Goal: Information Seeking & Learning: Learn about a topic

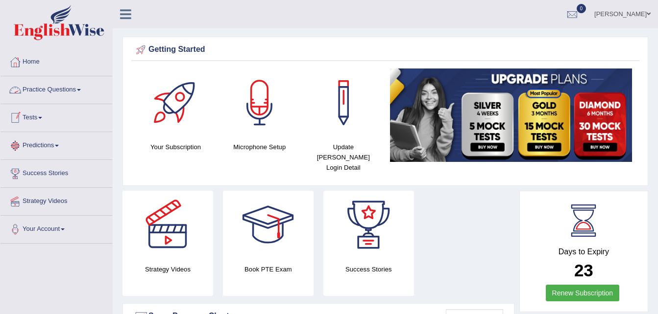
click at [48, 90] on link "Practice Questions" at bounding box center [56, 88] width 112 height 24
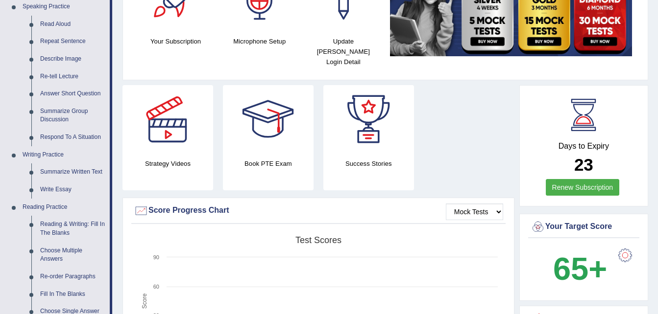
scroll to position [118, 0]
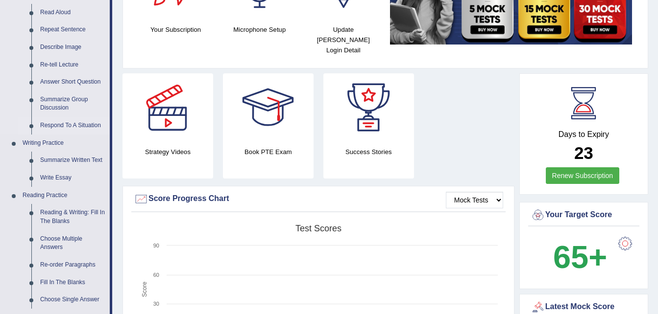
click at [88, 123] on link "Respond To A Situation" at bounding box center [73, 126] width 74 height 18
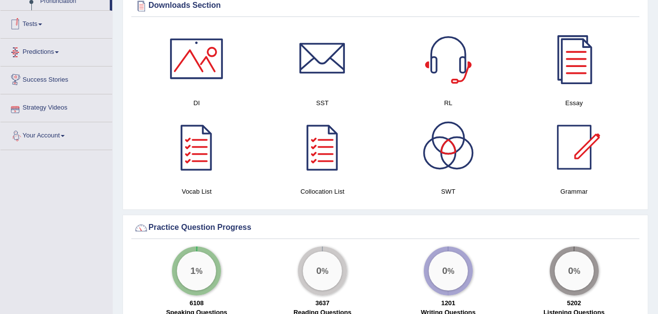
scroll to position [549, 0]
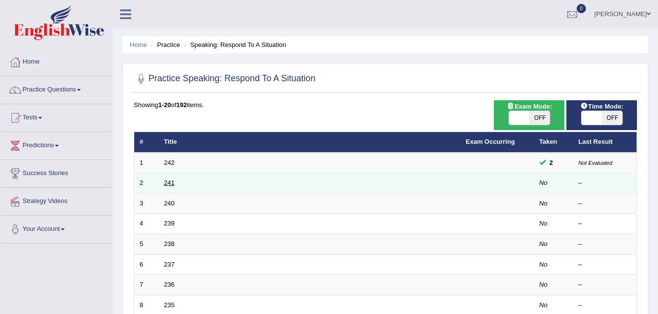
click at [165, 179] on link "241" at bounding box center [169, 182] width 11 height 7
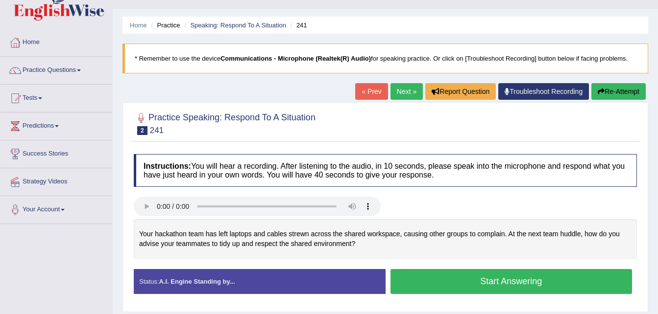
scroll to position [39, 0]
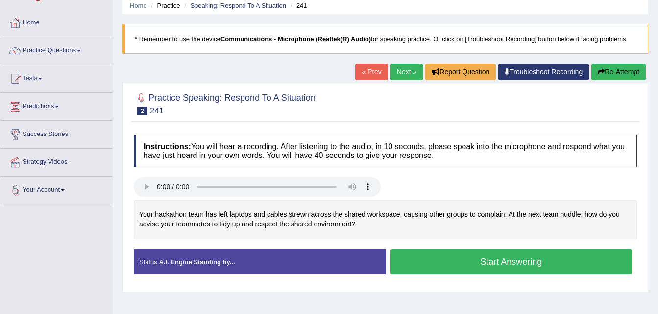
click at [482, 260] on button "Start Answering" at bounding box center [511, 262] width 242 height 25
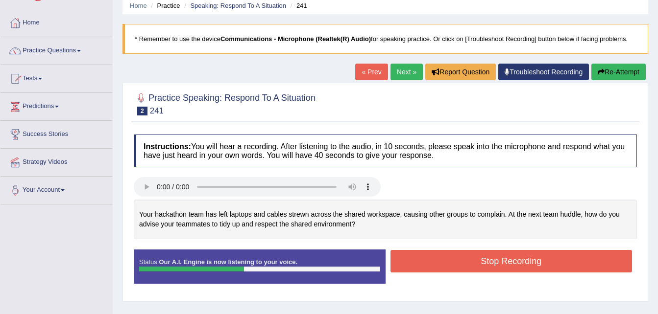
click at [482, 260] on button "Stop Recording" at bounding box center [511, 261] width 242 height 23
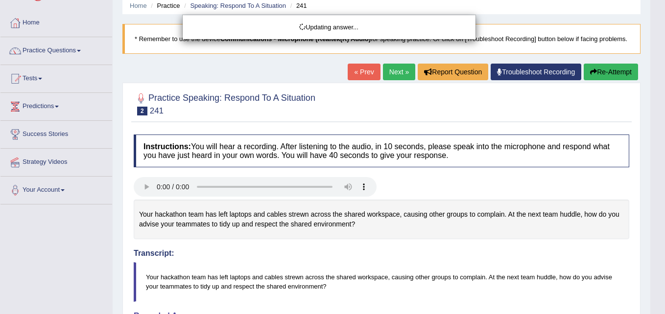
click at [657, 275] on body "Toggle navigation Home Practice Questions Speaking Practice Read Aloud Repeat S…" at bounding box center [332, 118] width 665 height 314
click at [657, 275] on html "Toggle navigation Home Practice Questions Speaking Practice Read Aloud Repeat S…" at bounding box center [332, 118] width 665 height 314
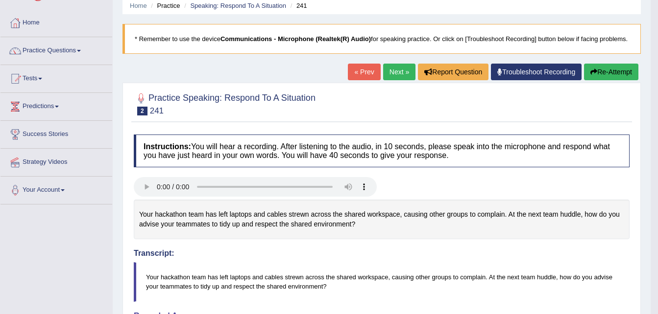
click at [618, 70] on button "Re-Attempt" at bounding box center [611, 72] width 54 height 17
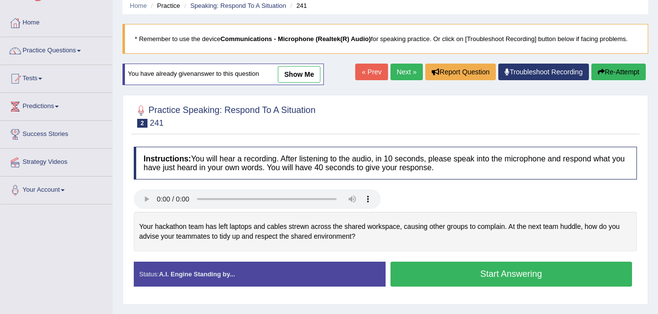
click at [563, 268] on button "Start Answering" at bounding box center [511, 274] width 242 height 25
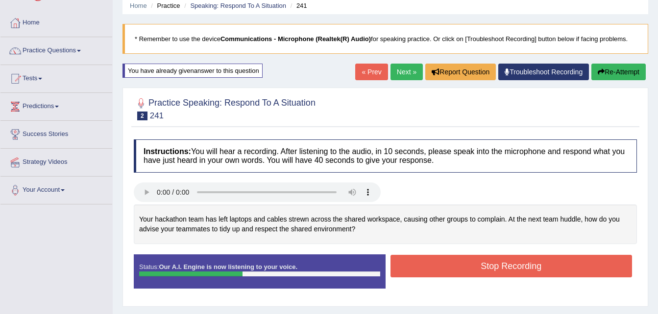
click at [563, 268] on button "Stop Recording" at bounding box center [511, 266] width 242 height 23
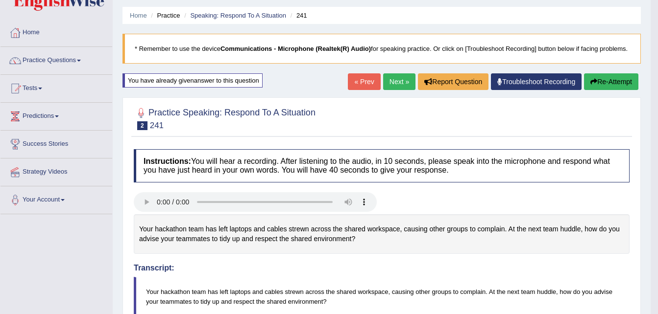
scroll to position [19, 0]
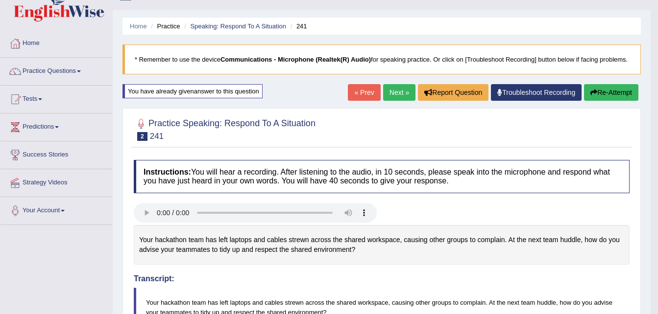
click at [616, 90] on button "Re-Attempt" at bounding box center [611, 92] width 54 height 17
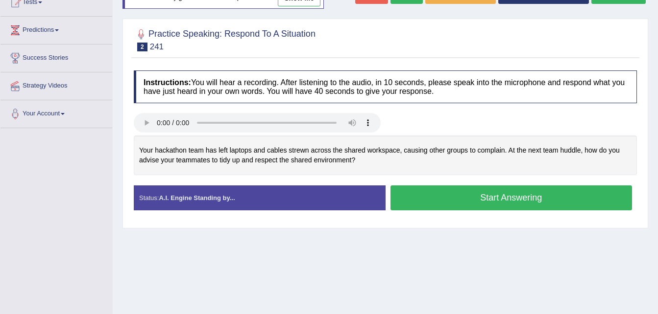
scroll to position [136, 0]
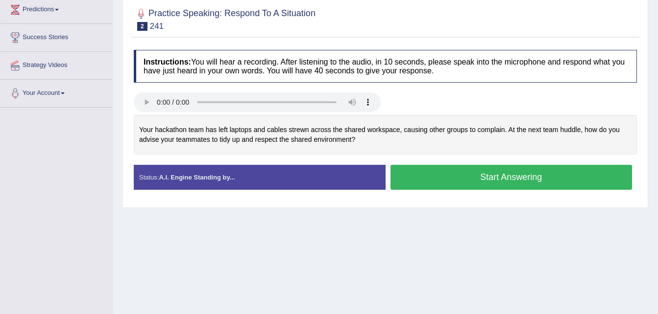
click at [505, 176] on button "Start Answering" at bounding box center [511, 177] width 242 height 25
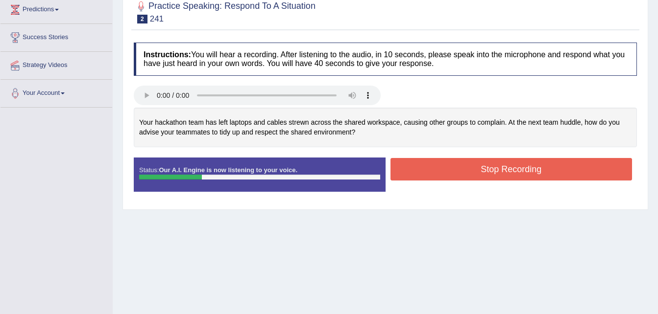
click at [505, 176] on button "Stop Recording" at bounding box center [511, 169] width 242 height 23
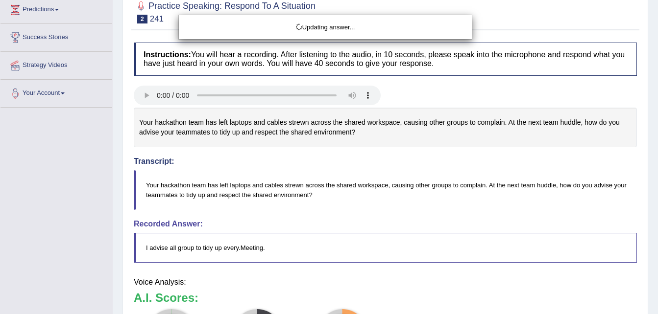
click at [657, 178] on html "Toggle navigation Home Practice Questions Speaking Practice Read Aloud Repeat S…" at bounding box center [329, 21] width 658 height 314
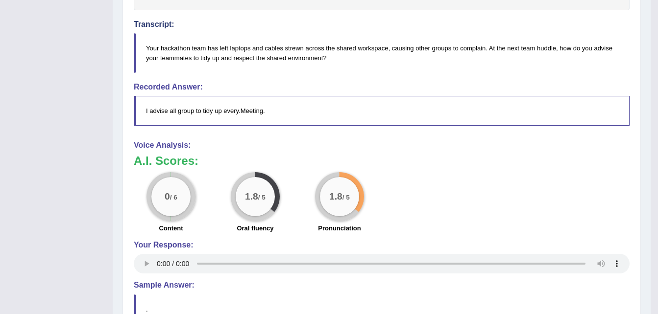
scroll to position [293, 0]
